Goal: Transaction & Acquisition: Purchase product/service

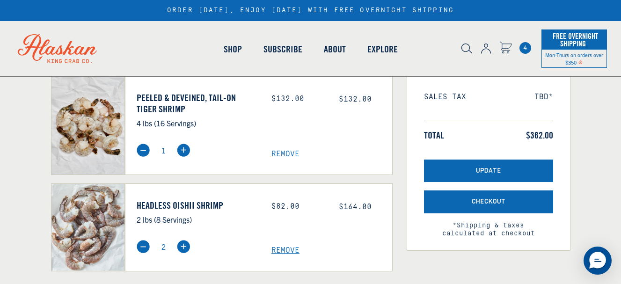
scroll to position [187, 0]
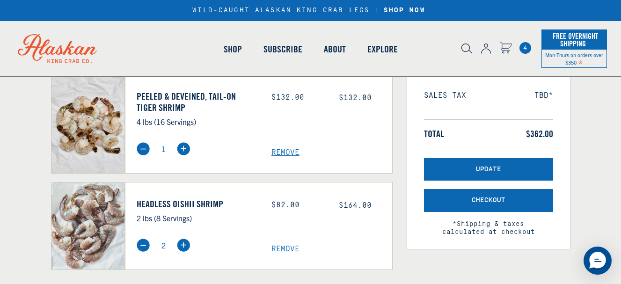
click at [142, 245] on img at bounding box center [143, 245] width 13 height 13
type input "1"
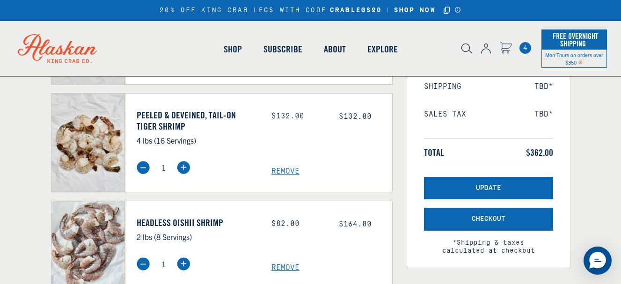
click at [163, 222] on link "Headless Oishii Shrimp" at bounding box center [197, 222] width 121 height 11
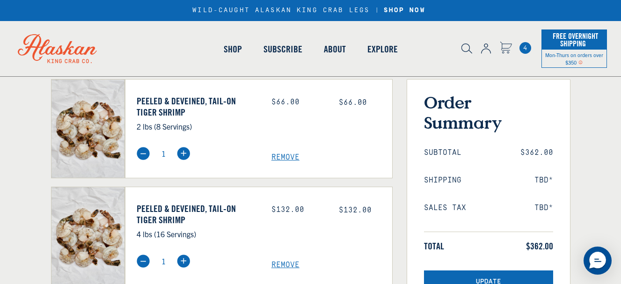
scroll to position [56, 0]
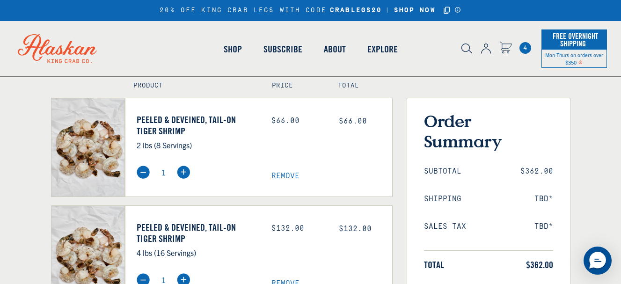
click at [289, 173] on span "Remove" at bounding box center [331, 176] width 121 height 9
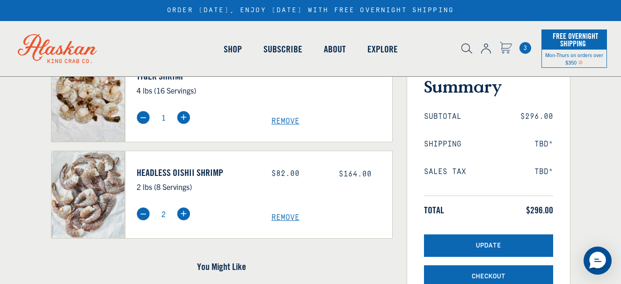
scroll to position [112, 0]
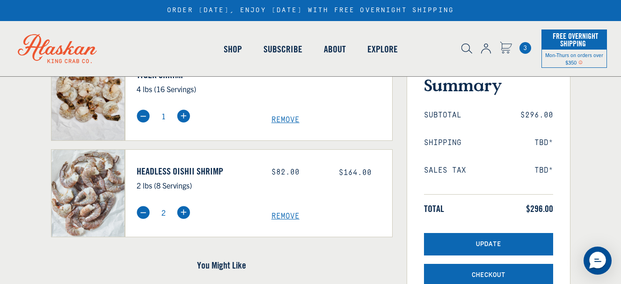
click at [286, 215] on span "Remove" at bounding box center [331, 216] width 121 height 9
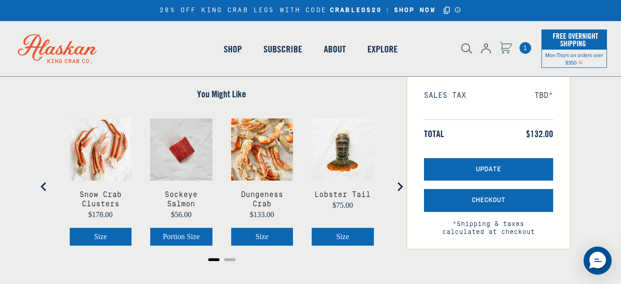
scroll to position [169, 0]
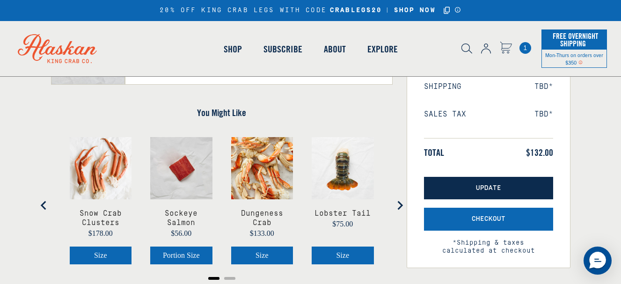
click at [494, 184] on span "Update" at bounding box center [488, 188] width 25 height 8
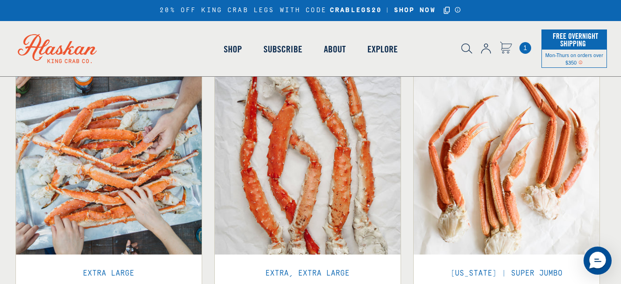
scroll to position [249, 0]
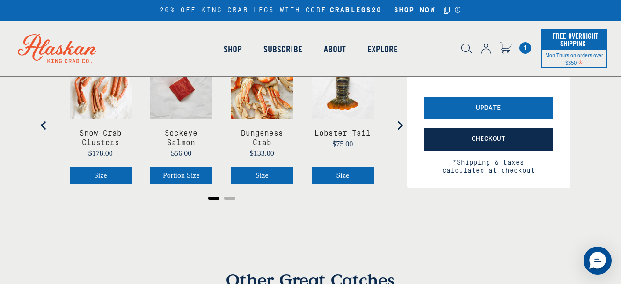
click at [491, 139] on span "Checkout" at bounding box center [489, 139] width 34 height 8
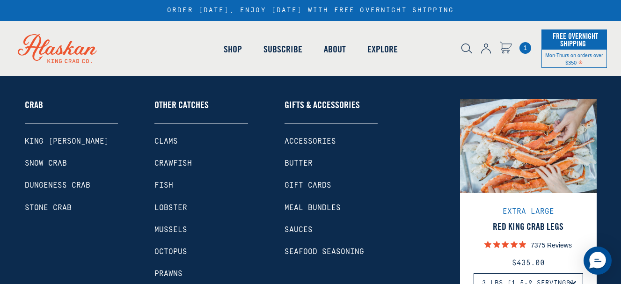
click at [233, 49] on link "Shop" at bounding box center [233, 48] width 40 height 53
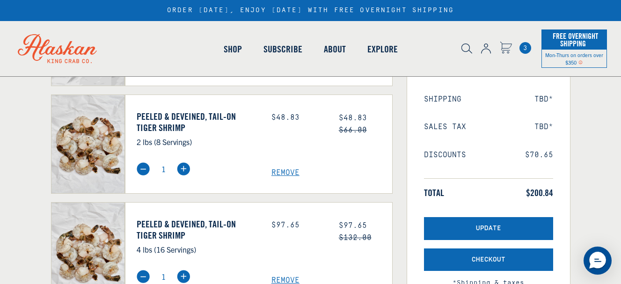
scroll to position [155, 0]
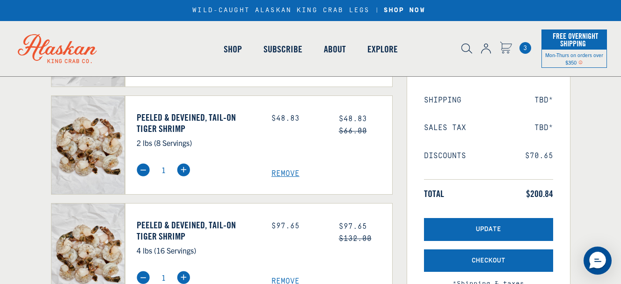
click at [291, 174] on span "Remove" at bounding box center [331, 173] width 121 height 9
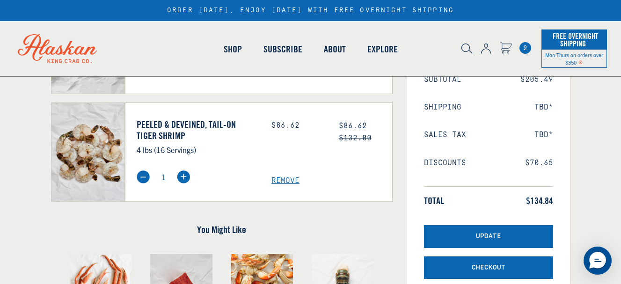
scroll to position [150, 0]
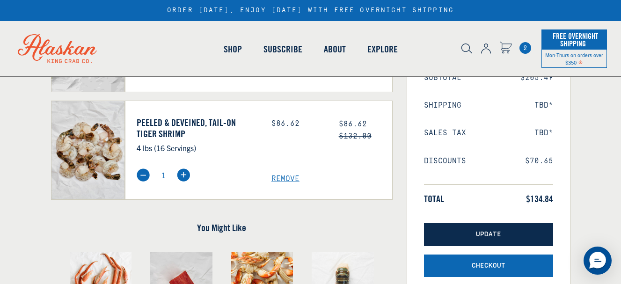
click at [480, 230] on button "Update" at bounding box center [488, 234] width 129 height 23
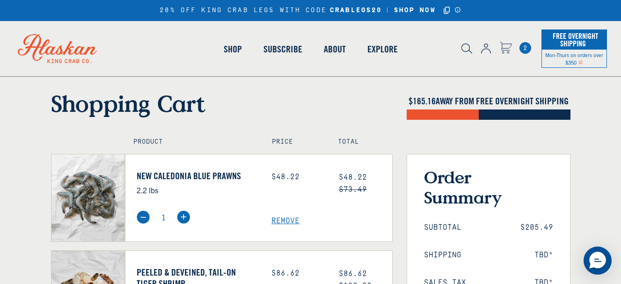
scroll to position [249, 0]
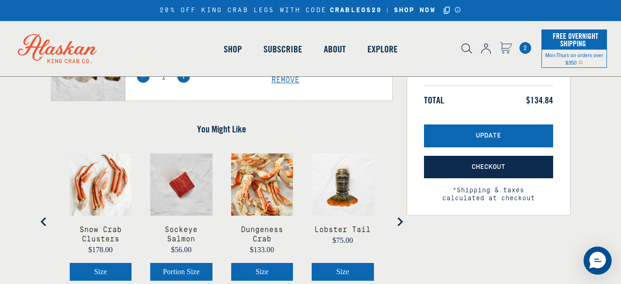
click at [499, 169] on span "Checkout" at bounding box center [489, 167] width 34 height 8
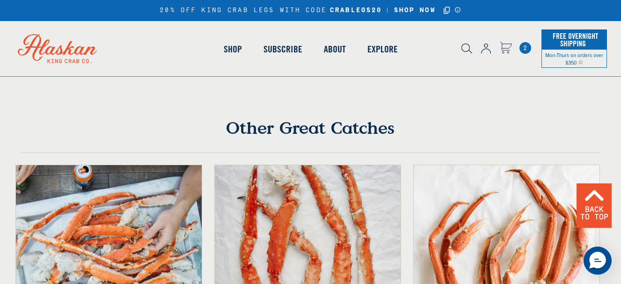
scroll to position [249, 0]
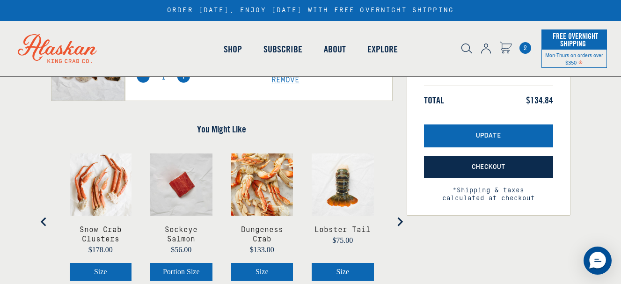
click at [488, 168] on span "Checkout" at bounding box center [489, 167] width 34 height 8
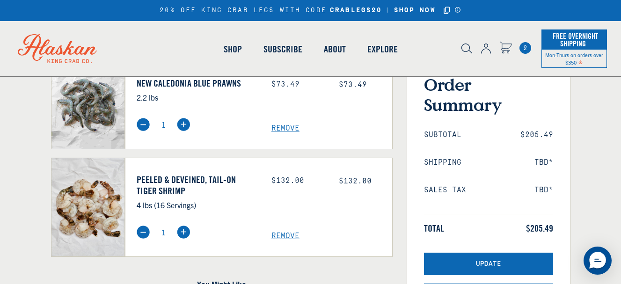
scroll to position [94, 0]
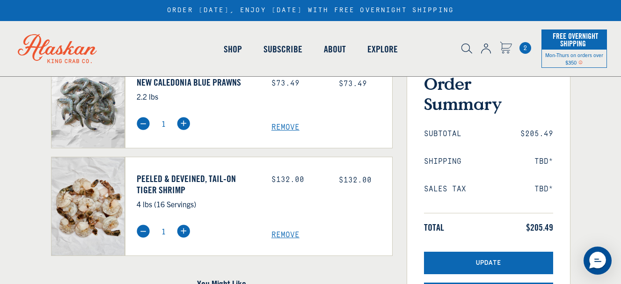
click at [288, 126] on span "Remove" at bounding box center [331, 127] width 121 height 9
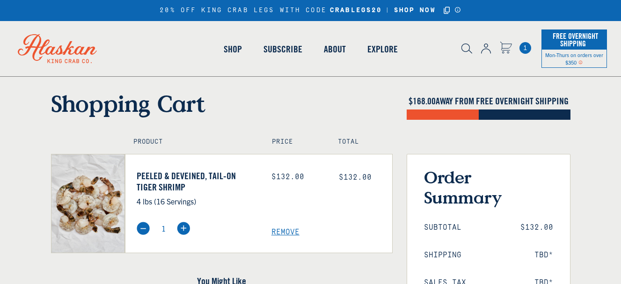
scroll to position [249, 0]
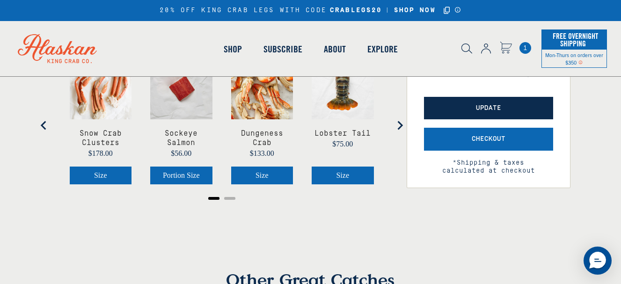
click at [470, 101] on button "Update" at bounding box center [488, 108] width 129 height 23
